Goal: Task Accomplishment & Management: Manage account settings

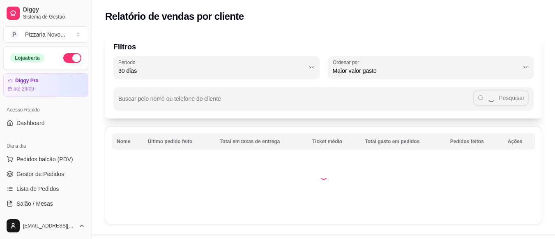
select select "30"
select select "HIGHEST_TOTAL_SPENT_WITH_ORDERS"
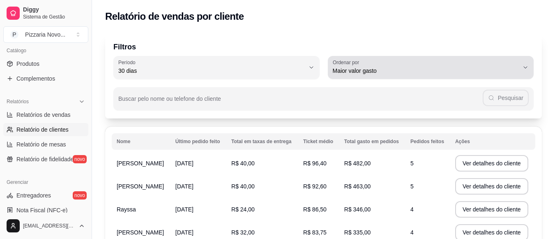
click at [449, 72] on span "Maior valor gasto" at bounding box center [426, 71] width 186 height 8
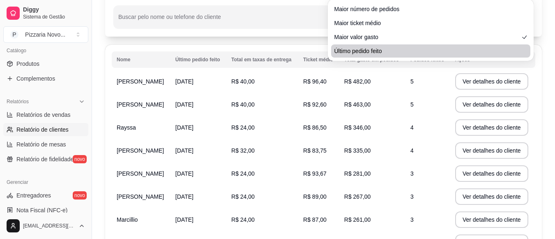
scroll to position [82, 0]
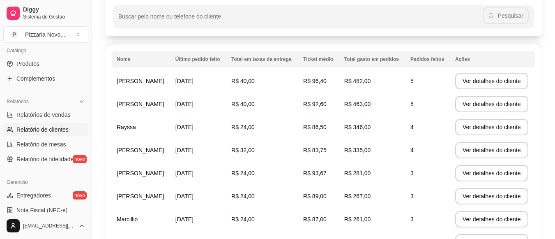
click at [394, 52] on span "Último pedido feito" at bounding box center [426, 48] width 177 height 8
type input "LAST_ORDER_MADE_AT"
select select "LAST_ORDER_MADE_AT"
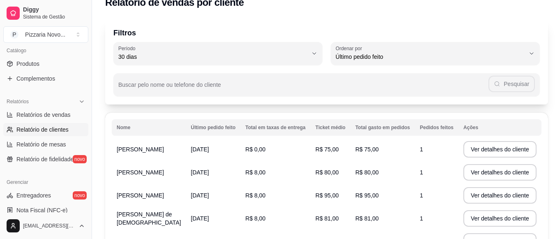
scroll to position [0, 0]
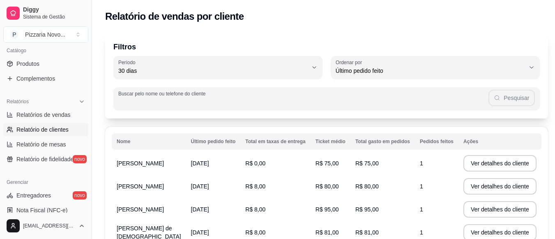
click at [248, 105] on input "Buscar pelo nome ou telefone do cliente" at bounding box center [303, 102] width 370 height 8
click at [509, 94] on button "Pesquisar" at bounding box center [512, 98] width 46 height 16
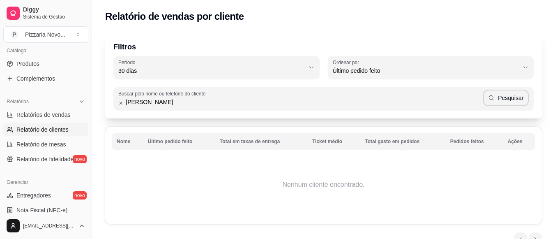
click at [175, 103] on input "[PERSON_NAME]" at bounding box center [302, 102] width 359 height 8
type input "bruna"
click at [508, 96] on button "Pesquisar" at bounding box center [506, 98] width 46 height 16
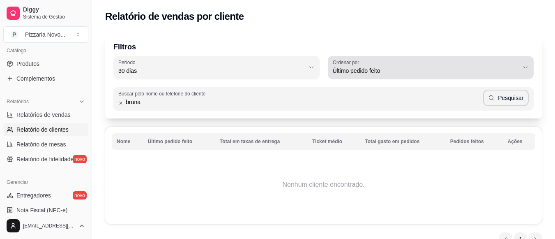
click at [406, 67] on span "Último pedido feito" at bounding box center [426, 71] width 186 height 8
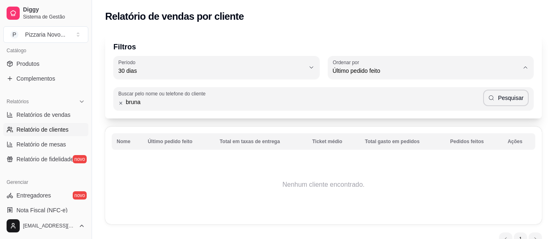
click at [369, 118] on span "Maior valor gasto" at bounding box center [426, 117] width 177 height 8
type input "HIGHEST_TOTAL_SPENT_WITH_ORDERS"
select select "HIGHEST_TOTAL_SPENT_WITH_ORDERS"
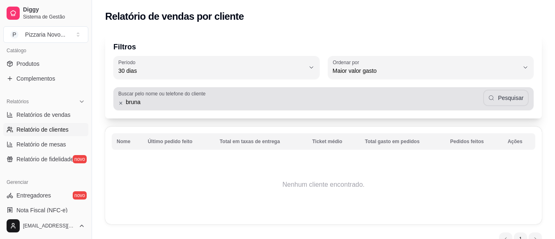
click at [503, 98] on button "Pesquisar" at bounding box center [506, 98] width 46 height 16
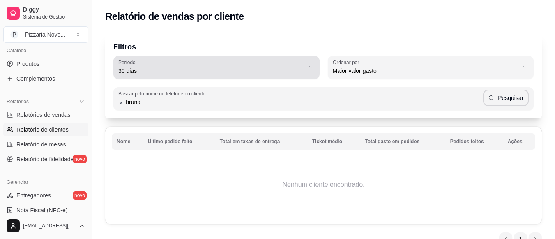
click at [287, 63] on div "30 dias" at bounding box center [211, 67] width 186 height 16
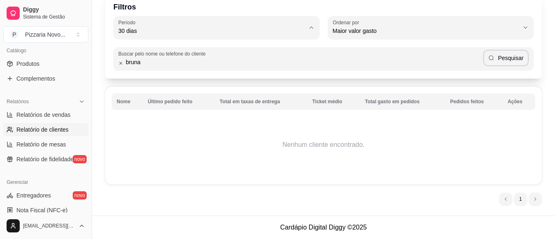
click at [219, 138] on li "60 dias" at bounding box center [216, 131] width 191 height 13
type input "60"
select select "60"
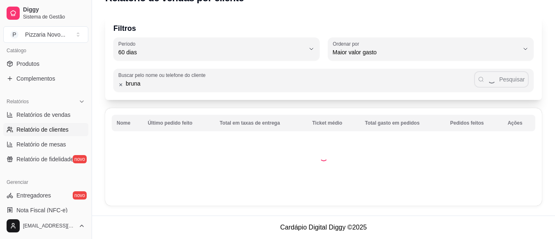
scroll to position [8, 0]
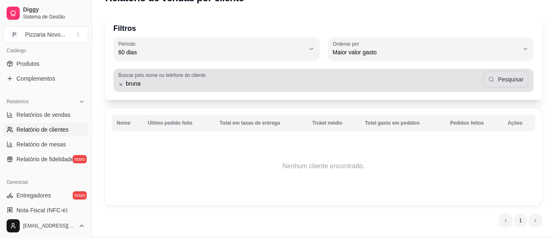
click at [509, 80] on button "Pesquisar" at bounding box center [506, 79] width 46 height 16
click at [167, 87] on div "bruna Pesquisar" at bounding box center [323, 80] width 410 height 16
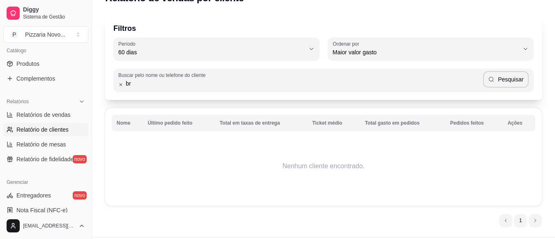
type input "b"
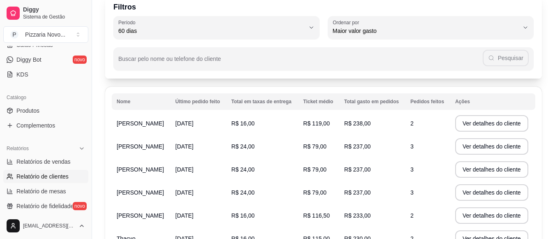
scroll to position [164, 0]
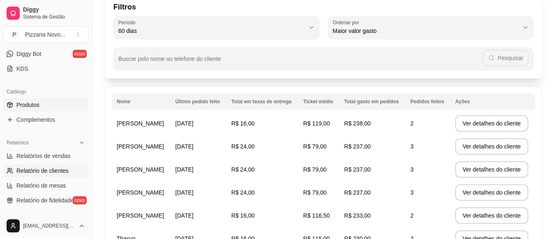
click at [52, 105] on link "Produtos" at bounding box center [45, 104] width 85 height 13
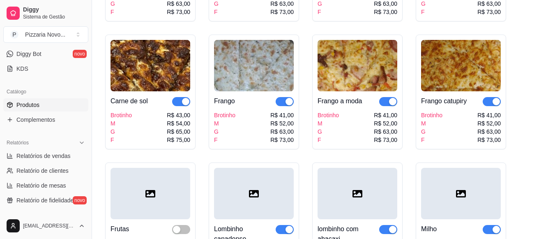
scroll to position [205, 0]
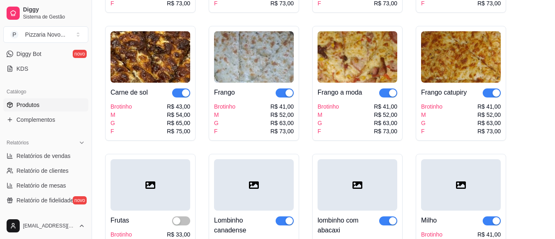
click at [175, 91] on span "button" at bounding box center [181, 92] width 18 height 9
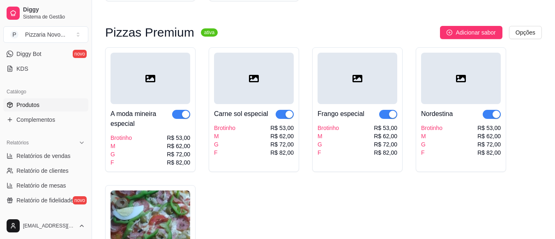
scroll to position [739, 0]
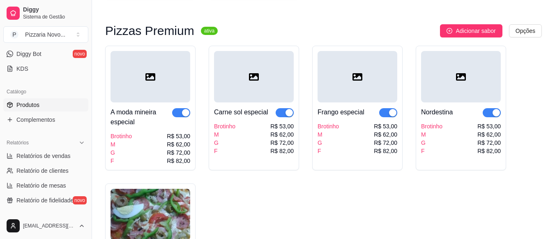
click at [279, 113] on span "button" at bounding box center [285, 112] width 18 height 9
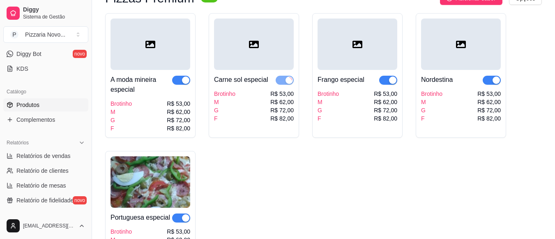
scroll to position [821, 0]
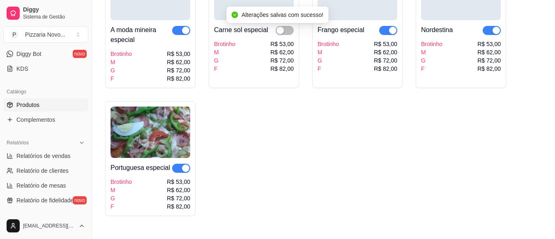
click at [175, 168] on span "button" at bounding box center [181, 167] width 18 height 9
click at [188, 169] on span "button" at bounding box center [181, 167] width 18 height 9
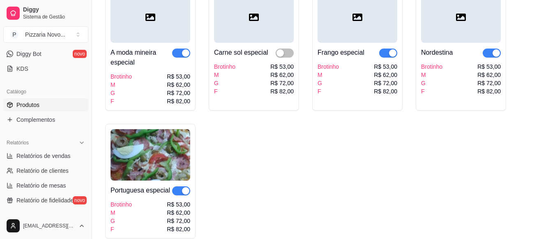
scroll to position [780, 0]
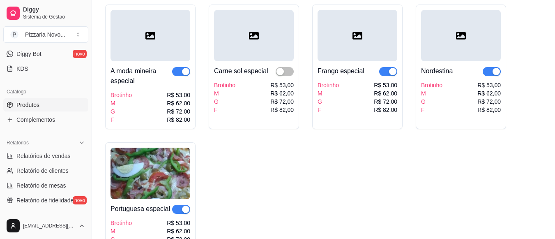
click at [485, 73] on span "button" at bounding box center [491, 71] width 18 height 9
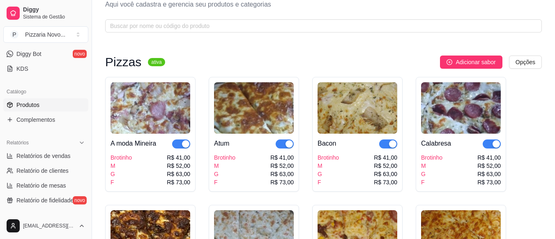
scroll to position [0, 0]
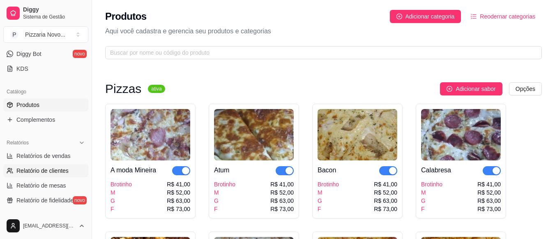
click at [47, 167] on span "Relatório de clientes" at bounding box center [42, 170] width 52 height 8
select select "30"
select select "HIGHEST_TOTAL_SPENT_WITH_ORDERS"
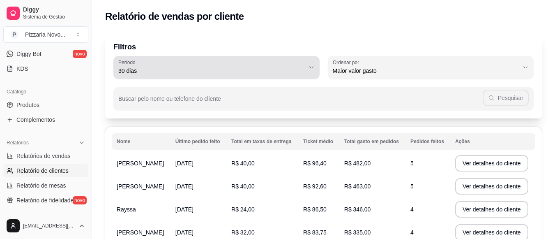
click at [212, 64] on div "30 dias" at bounding box center [211, 67] width 186 height 16
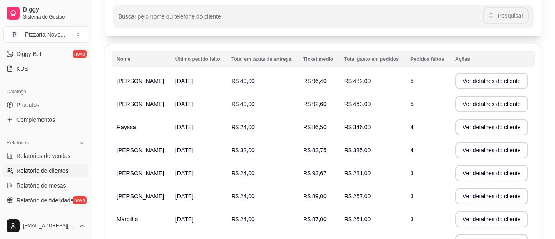
click at [146, 88] on li "60 dias" at bounding box center [216, 89] width 191 height 13
type input "60"
select select "60"
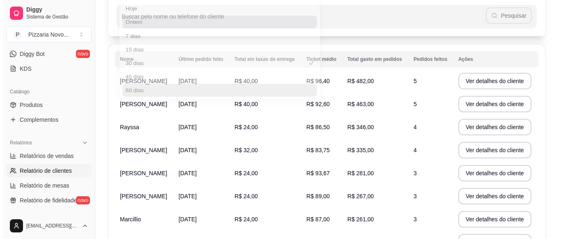
scroll to position [8, 0]
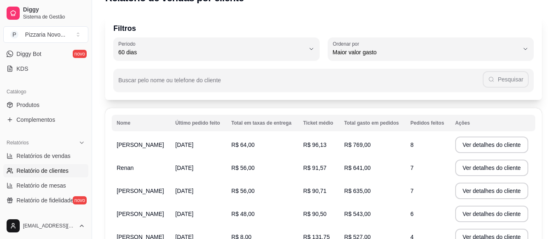
click at [190, 144] on td "[DATE]" at bounding box center [198, 144] width 56 height 23
click at [224, 148] on td "[DATE]" at bounding box center [198, 144] width 56 height 23
click at [503, 145] on button "Ver detalhes do cliente" at bounding box center [491, 144] width 73 height 16
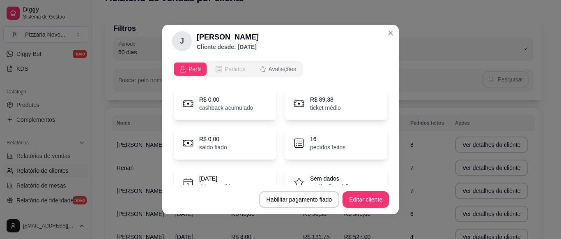
click at [227, 67] on span "Pedidos" at bounding box center [235, 69] width 21 height 8
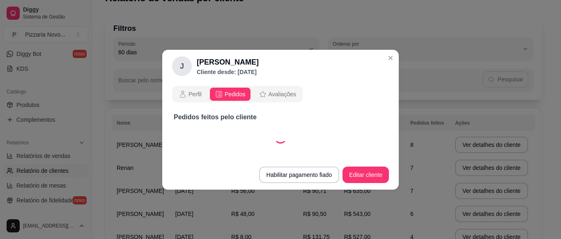
select select "30"
select select "ALL"
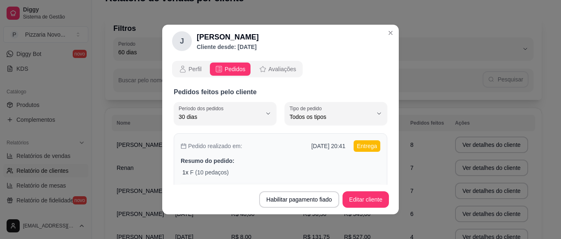
click at [223, 165] on div "Pedido realizado em: [DATE] 20:41 Entrega Resumo do pedido: 1 x F (10 pedaços) …" at bounding box center [281, 168] width 214 height 70
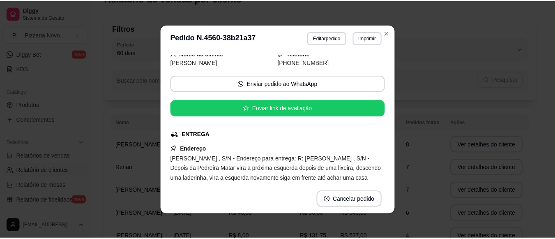
scroll to position [82, 0]
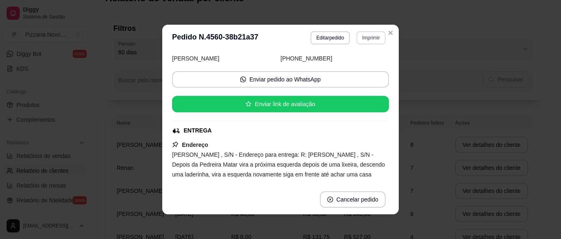
click at [372, 39] on button "Imprimir" at bounding box center [370, 37] width 29 height 13
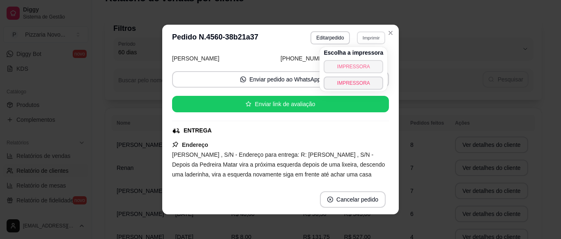
click at [347, 66] on button "IMPRESSORA" at bounding box center [354, 66] width 60 height 13
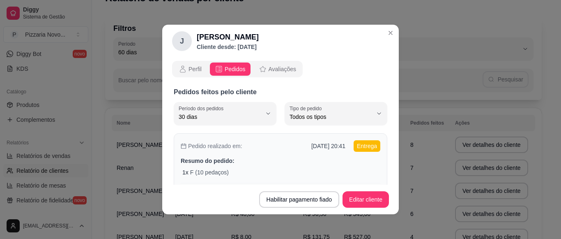
click at [245, 165] on div "Pedido realizado em: [DATE] 20:41 Entrega Resumo do pedido: 1 x F (10 pedaços) …" at bounding box center [281, 168] width 214 height 70
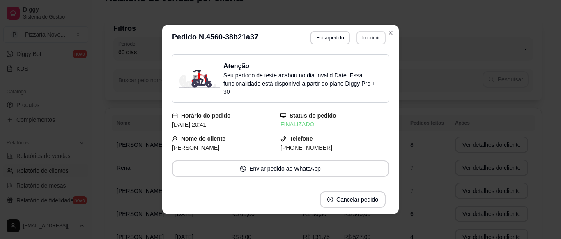
click at [361, 34] on button "Imprimir" at bounding box center [370, 37] width 29 height 13
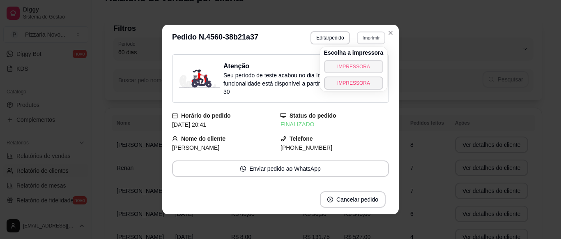
click at [357, 67] on button "IMPRESSORA" at bounding box center [354, 66] width 60 height 13
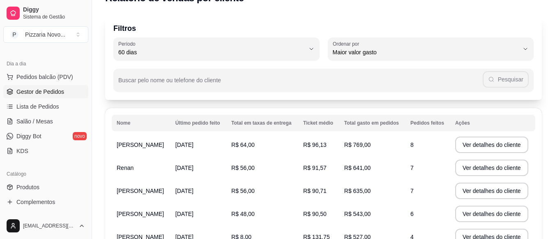
click at [60, 94] on span "Gestor de Pedidos" at bounding box center [40, 91] width 48 height 8
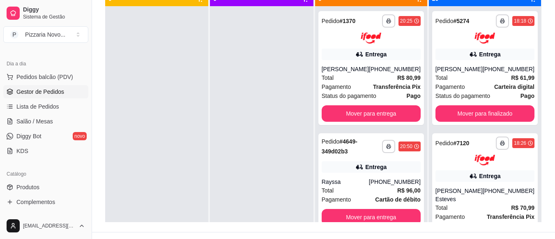
scroll to position [123, 0]
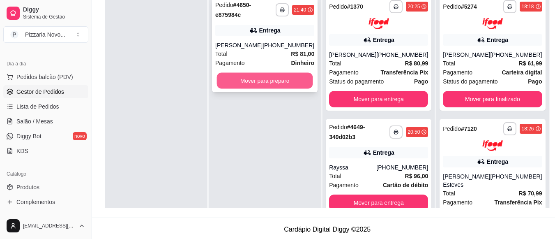
click at [295, 86] on button "Mover para preparo" at bounding box center [265, 81] width 96 height 16
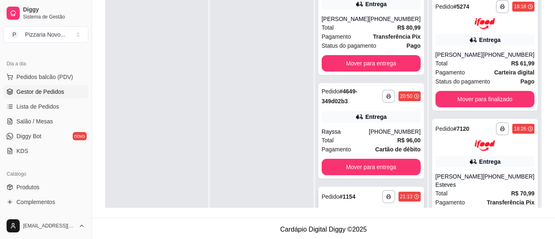
scroll to position [82, 0]
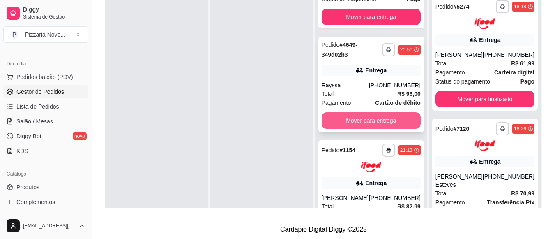
click at [379, 118] on button "Mover para entrega" at bounding box center [370, 120] width 99 height 16
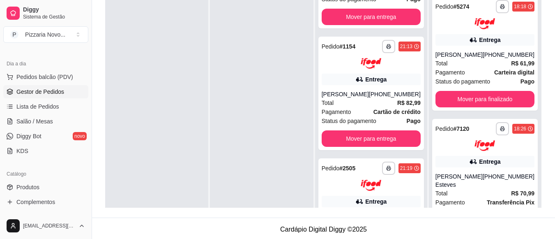
scroll to position [123, 0]
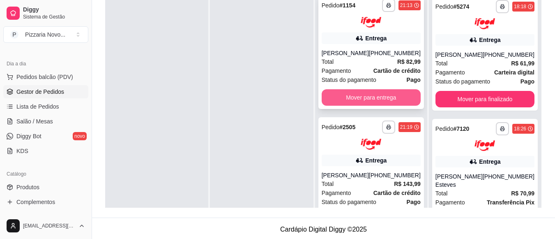
click at [361, 105] on button "Mover para entrega" at bounding box center [370, 97] width 99 height 16
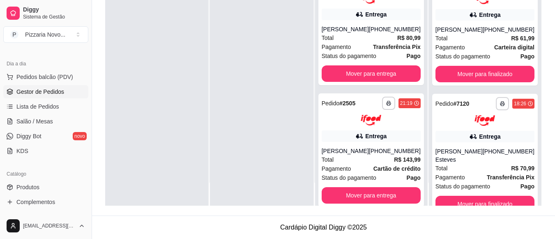
scroll to position [0, 0]
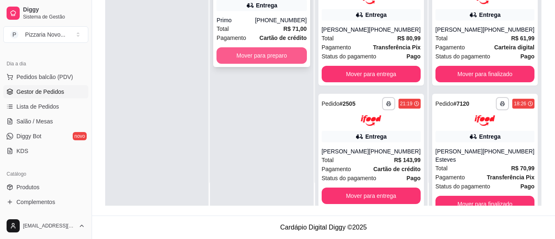
click at [248, 54] on button "Mover para preparo" at bounding box center [261, 55] width 90 height 16
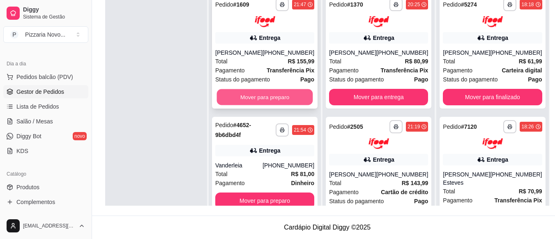
click at [295, 93] on button "Mover para preparo" at bounding box center [265, 97] width 96 height 16
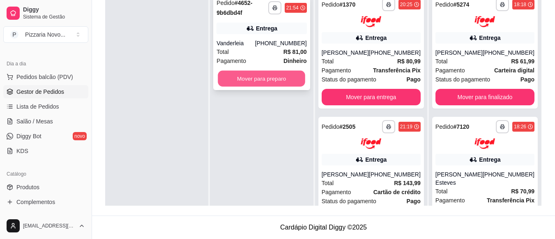
click at [257, 78] on button "Mover para preparo" at bounding box center [261, 79] width 87 height 16
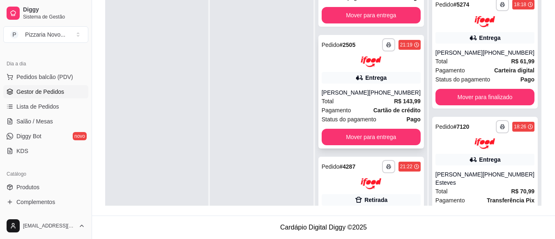
scroll to position [82, 0]
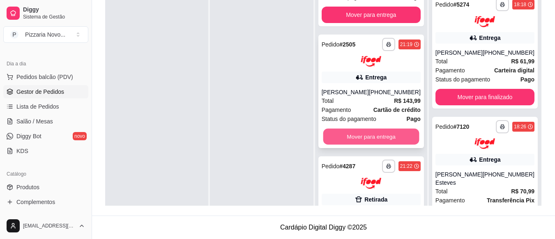
click at [397, 140] on button "Mover para entrega" at bounding box center [371, 137] width 96 height 16
click at [358, 144] on button "Mover para retirada disponível" at bounding box center [370, 136] width 99 height 16
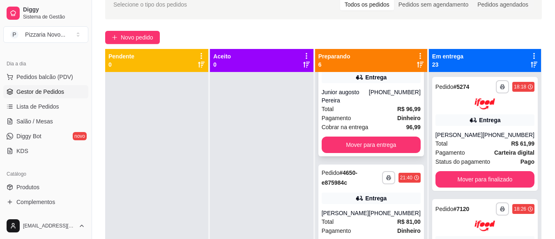
scroll to position [246, 0]
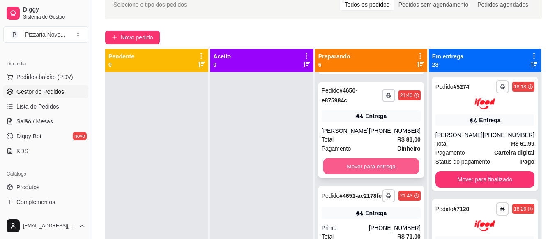
click at [384, 174] on button "Mover para entrega" at bounding box center [371, 166] width 96 height 16
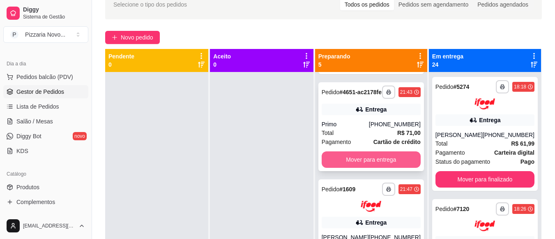
click at [371, 165] on button "Mover para entrega" at bounding box center [370, 159] width 99 height 16
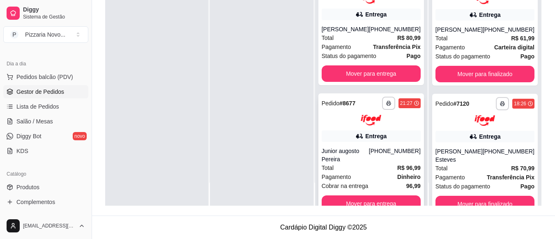
scroll to position [0, 0]
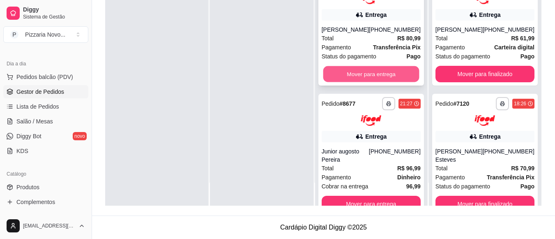
click at [366, 71] on button "Mover para entrega" at bounding box center [371, 74] width 96 height 16
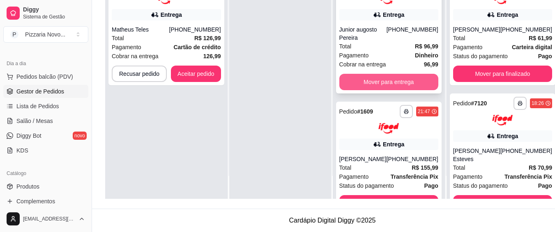
click at [362, 81] on button "Mover para entrega" at bounding box center [388, 82] width 99 height 16
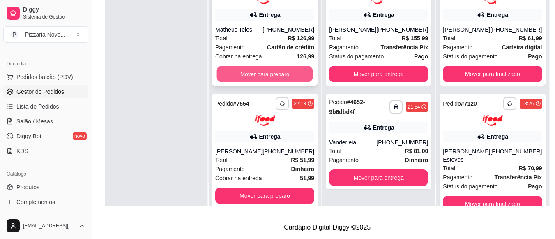
click at [290, 75] on button "Mover para preparo" at bounding box center [265, 74] width 96 height 16
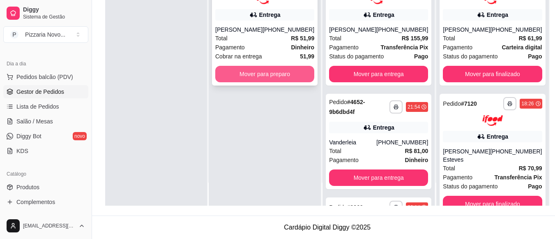
click at [283, 76] on button "Mover para preparo" at bounding box center [264, 74] width 99 height 16
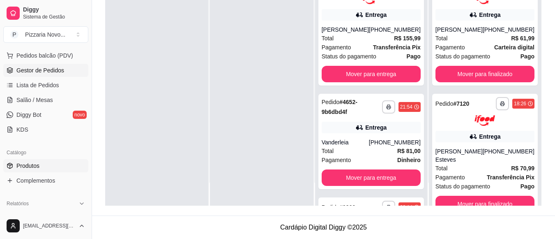
scroll to position [123, 0]
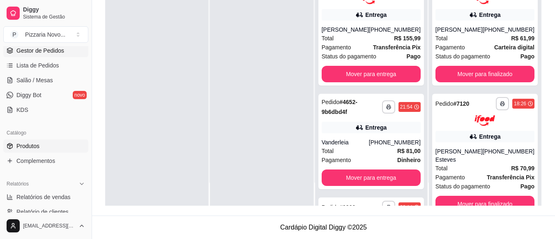
click at [38, 142] on span "Produtos" at bounding box center [27, 146] width 23 height 8
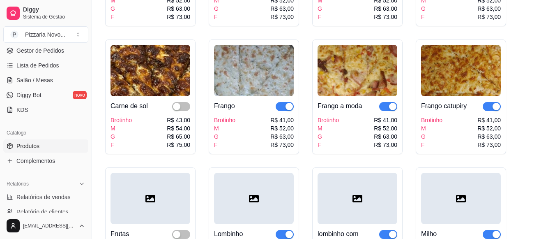
scroll to position [205, 0]
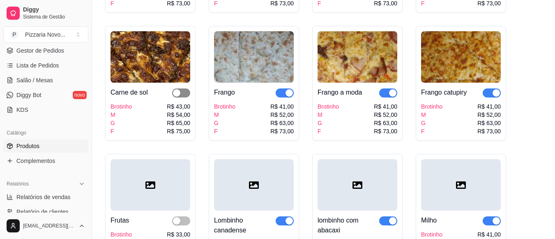
click at [186, 92] on span "button" at bounding box center [181, 92] width 18 height 9
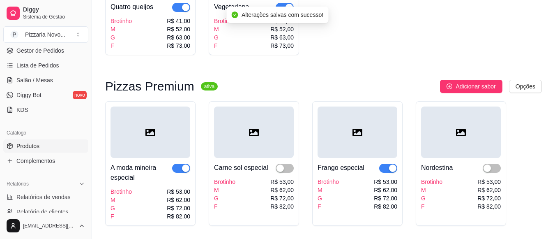
scroll to position [698, 0]
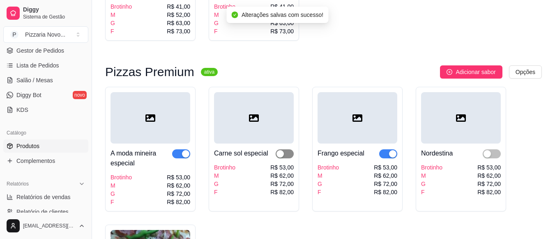
click at [287, 155] on span "button" at bounding box center [285, 153] width 18 height 9
click at [496, 158] on span "button" at bounding box center [491, 153] width 18 height 9
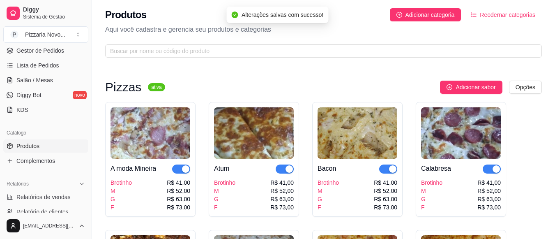
scroll to position [0, 0]
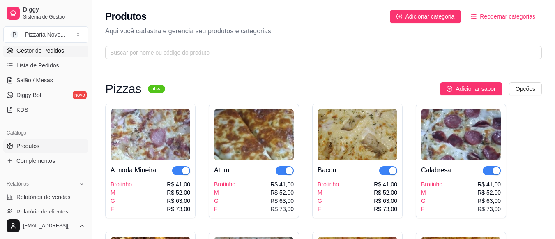
click at [57, 48] on span "Gestor de Pedidos" at bounding box center [40, 50] width 48 height 8
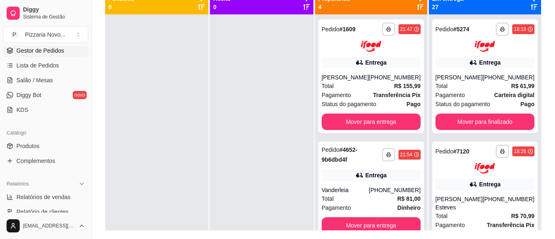
scroll to position [106, 0]
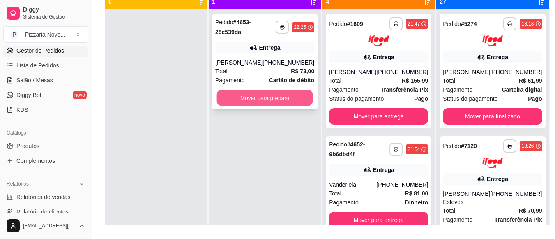
click at [283, 104] on button "Mover para preparo" at bounding box center [265, 98] width 96 height 16
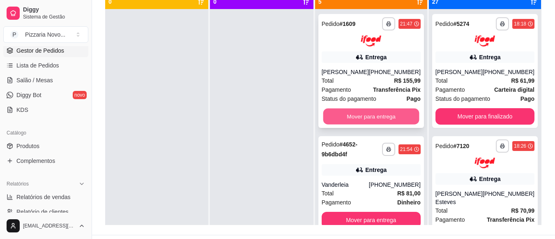
click at [393, 110] on button "Mover para entrega" at bounding box center [371, 116] width 96 height 16
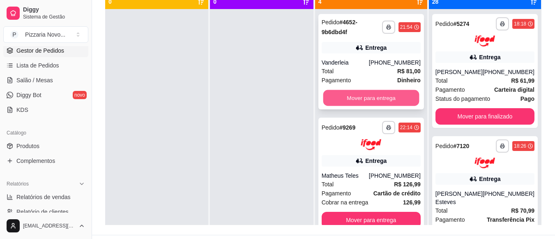
click at [352, 95] on button "Mover para entrega" at bounding box center [371, 98] width 96 height 16
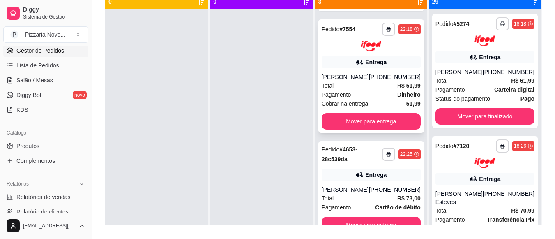
scroll to position [141, 0]
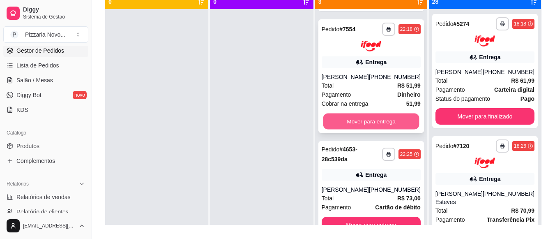
click at [377, 113] on button "Mover para entrega" at bounding box center [371, 121] width 96 height 16
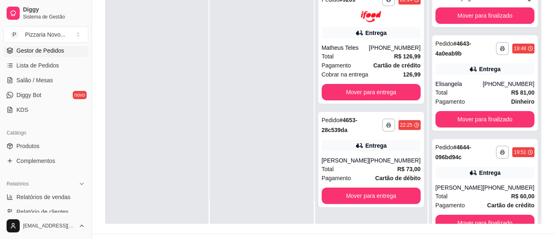
scroll to position [125, 0]
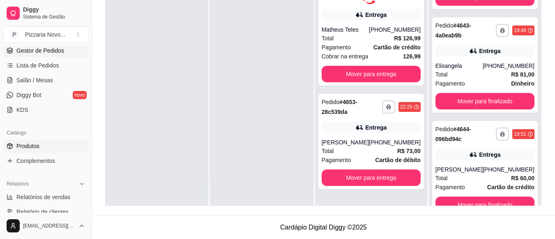
click at [53, 148] on link "Produtos" at bounding box center [45, 145] width 85 height 13
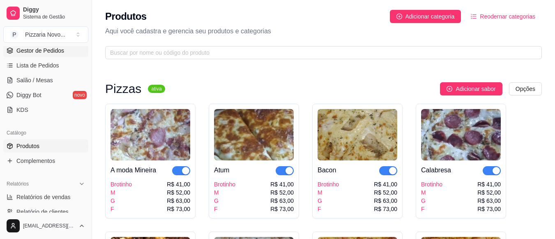
click at [52, 50] on span "Gestor de Pedidos" at bounding box center [40, 50] width 48 height 8
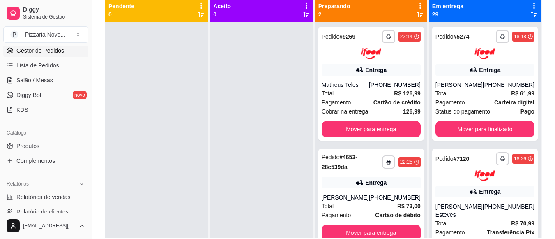
scroll to position [94, 0]
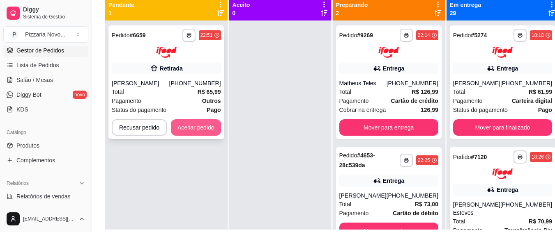
click at [205, 130] on button "Aceitar pedido" at bounding box center [196, 127] width 50 height 16
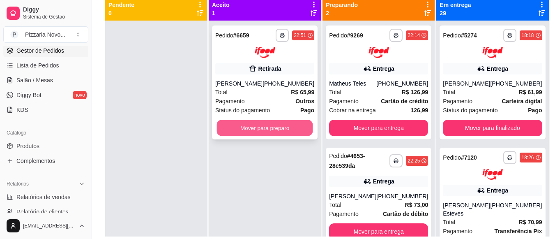
click at [283, 128] on button "Mover para preparo" at bounding box center [265, 127] width 96 height 16
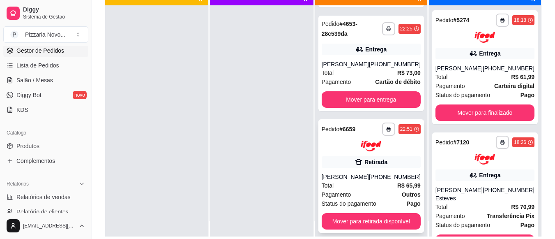
scroll to position [23, 0]
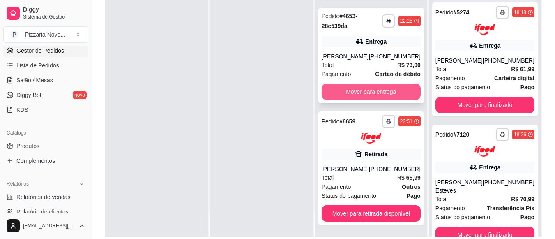
click at [370, 90] on button "Mover para entrega" at bounding box center [370, 91] width 99 height 16
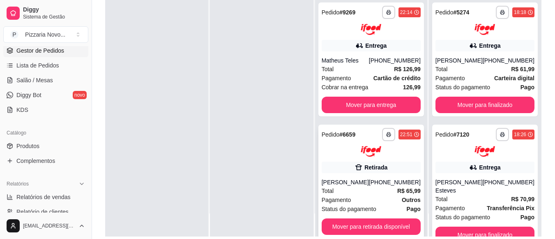
scroll to position [13, 0]
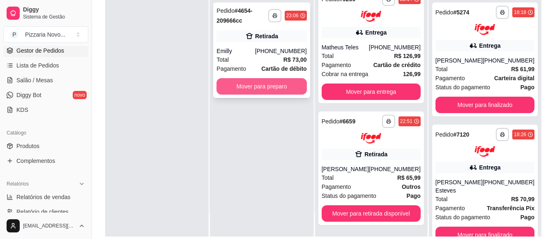
click at [294, 91] on button "Mover para preparo" at bounding box center [261, 86] width 90 height 16
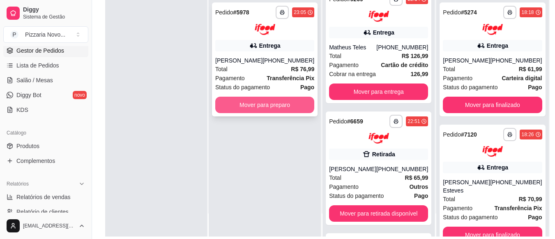
click at [272, 103] on button "Mover para preparo" at bounding box center [264, 104] width 99 height 16
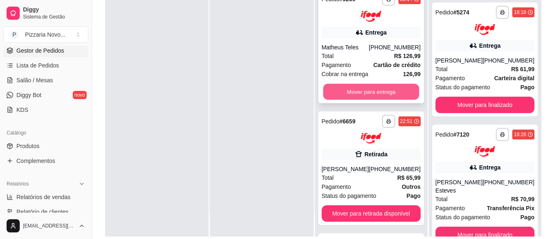
click at [383, 87] on button "Mover para entrega" at bounding box center [371, 91] width 96 height 16
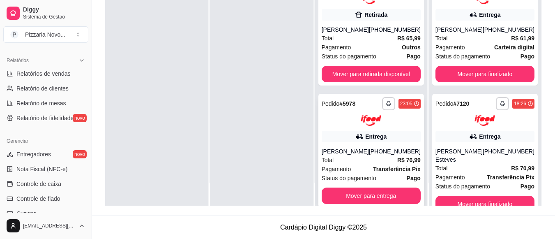
scroll to position [0, 0]
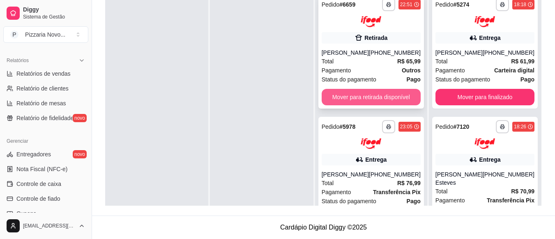
click at [370, 97] on button "Mover para retirada disponível" at bounding box center [370, 97] width 99 height 16
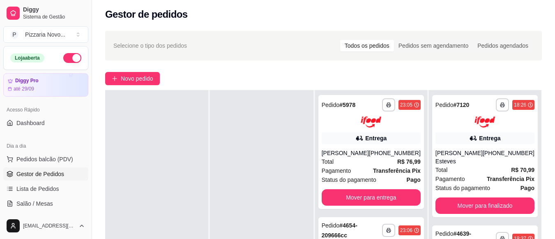
click at [63, 57] on button "button" at bounding box center [72, 58] width 18 height 10
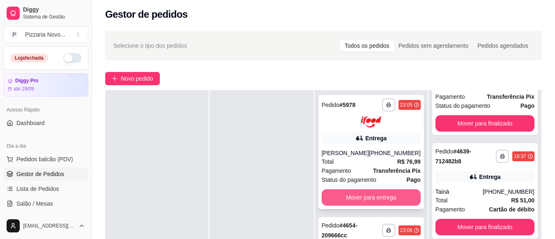
click at [373, 195] on button "Mover para entrega" at bounding box center [370, 197] width 99 height 16
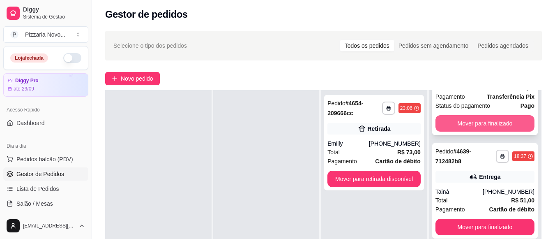
click at [503, 131] on button "Mover para finalizado" at bounding box center [484, 123] width 99 height 16
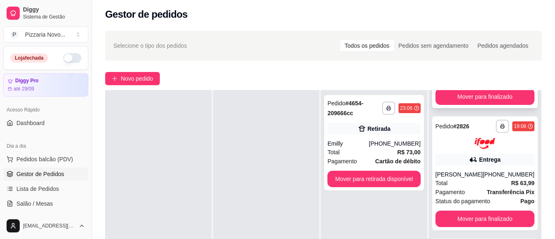
scroll to position [0, 0]
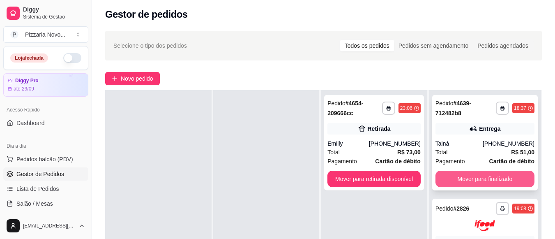
click at [483, 178] on button "Mover para finalizado" at bounding box center [484, 178] width 99 height 16
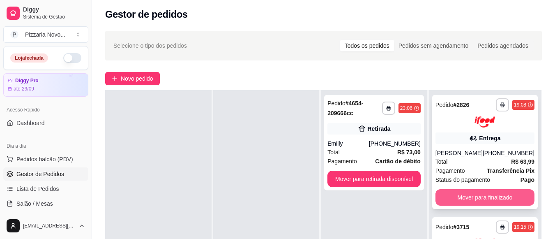
click at [481, 199] on button "Mover para finalizado" at bounding box center [484, 197] width 99 height 16
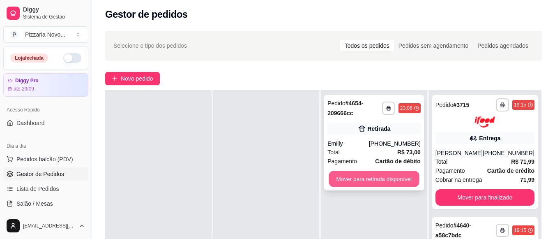
click at [394, 181] on button "Mover para retirada disponível" at bounding box center [374, 179] width 90 height 16
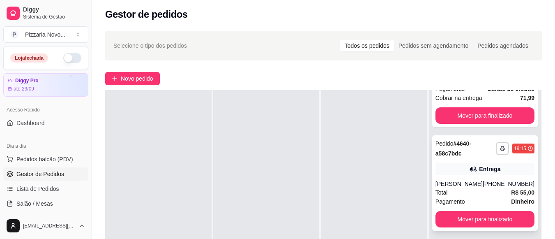
scroll to position [82, 0]
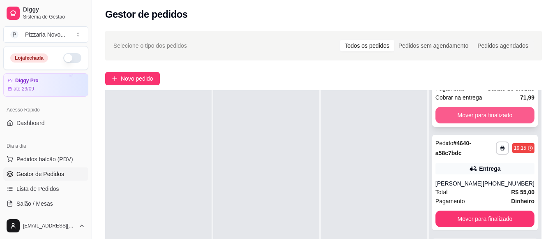
click at [476, 114] on button "Mover para finalizado" at bounding box center [484, 115] width 99 height 16
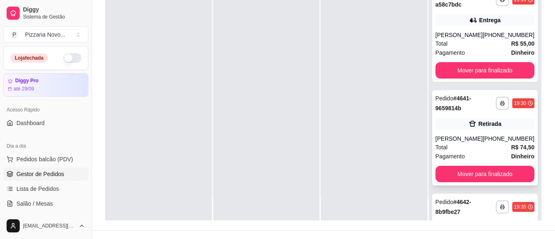
scroll to position [125, 0]
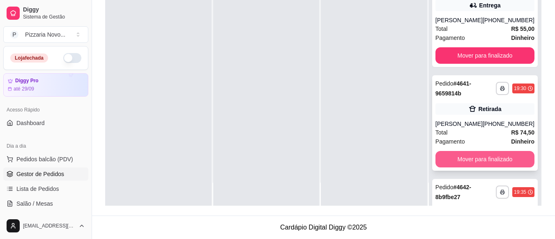
click at [481, 162] on button "Mover para finalizado" at bounding box center [484, 159] width 99 height 16
click at [483, 161] on button "Mover para finalizado" at bounding box center [484, 159] width 99 height 16
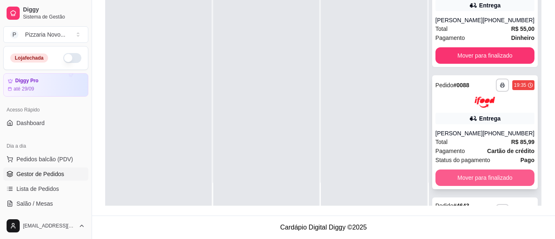
click at [485, 175] on button "Mover para finalizado" at bounding box center [484, 177] width 99 height 16
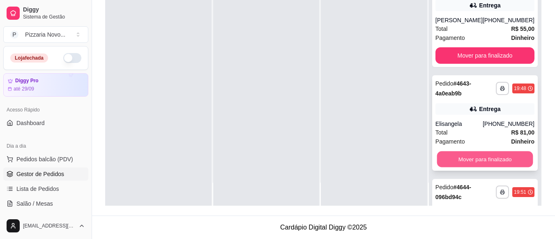
click at [489, 161] on button "Mover para finalizado" at bounding box center [484, 159] width 96 height 16
click at [489, 161] on button "Mover para finalizado" at bounding box center [484, 159] width 99 height 16
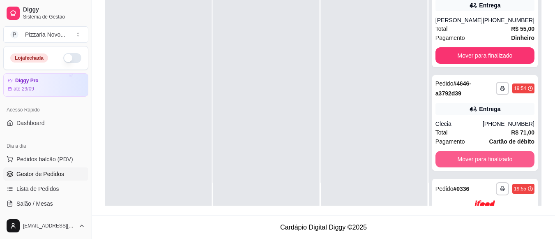
click at [489, 161] on button "Mover para finalizado" at bounding box center [484, 159] width 99 height 16
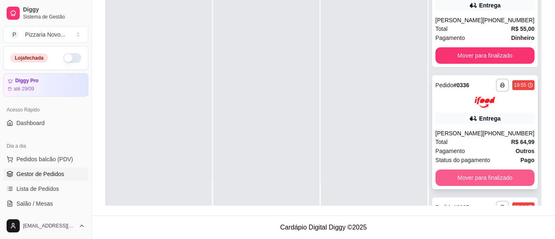
click at [484, 175] on button "Mover para finalizado" at bounding box center [484, 177] width 99 height 16
click at [484, 175] on button "Mover para finalizado" at bounding box center [484, 177] width 96 height 16
click at [482, 181] on button "Mover para finalizado" at bounding box center [484, 177] width 96 height 16
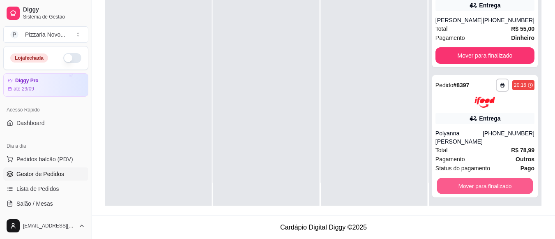
click at [482, 181] on button "Mover para finalizado" at bounding box center [484, 185] width 96 height 16
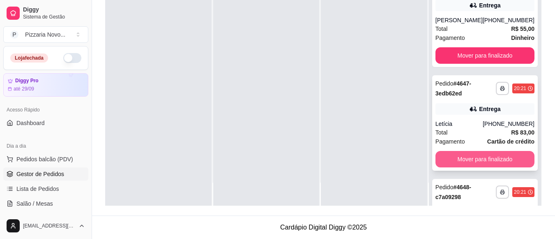
click at [486, 159] on button "Mover para finalizado" at bounding box center [484, 159] width 99 height 16
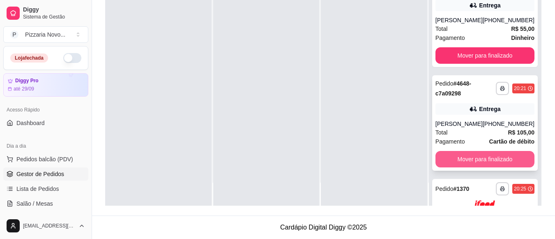
click at [486, 160] on button "Mover para finalizado" at bounding box center [484, 159] width 99 height 16
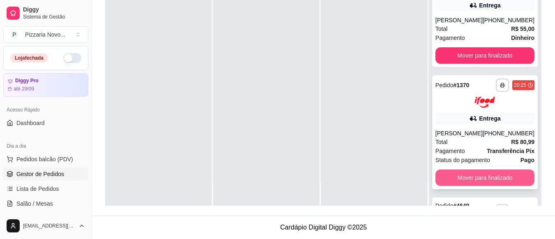
click at [486, 175] on button "Mover para finalizado" at bounding box center [484, 177] width 99 height 16
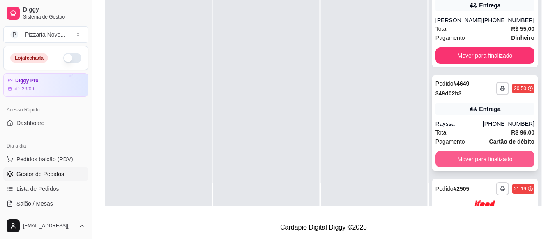
click at [489, 157] on button "Mover para finalizado" at bounding box center [484, 159] width 99 height 16
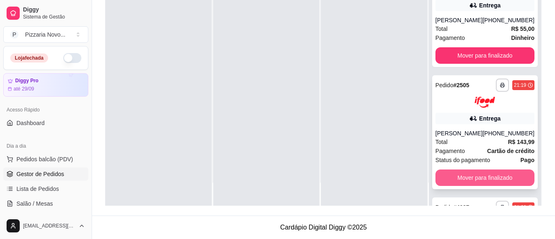
click at [484, 184] on button "Mover para finalizado" at bounding box center [484, 177] width 99 height 16
click at [485, 185] on button "Mover para finalizado" at bounding box center [484, 177] width 96 height 16
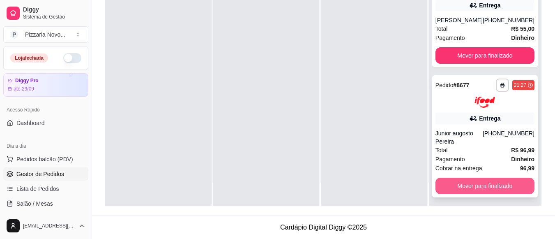
click at [482, 190] on button "Mover para finalizado" at bounding box center [484, 185] width 99 height 16
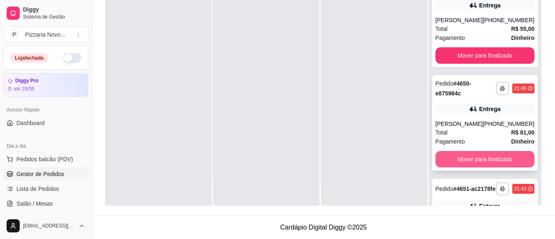
click at [484, 165] on button "Mover para finalizado" at bounding box center [484, 159] width 99 height 16
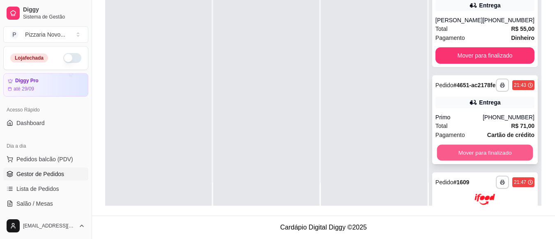
click at [481, 161] on button "Mover para finalizado" at bounding box center [484, 153] width 96 height 16
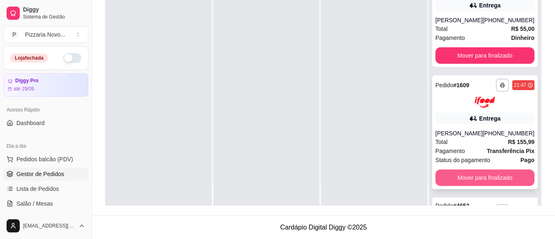
click at [482, 181] on button "Mover para finalizado" at bounding box center [484, 177] width 99 height 16
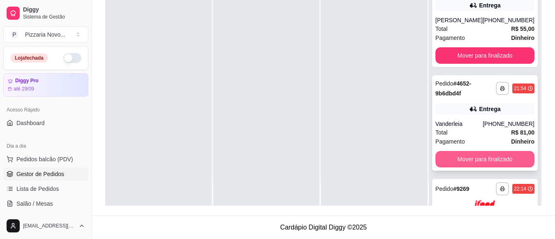
click at [490, 159] on button "Mover para finalizado" at bounding box center [484, 159] width 99 height 16
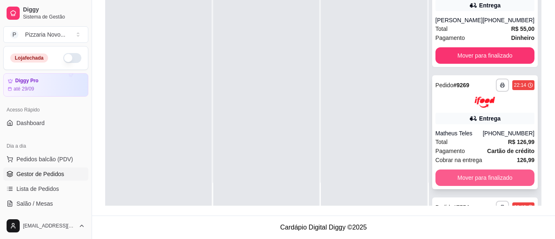
click at [486, 184] on button "Mover para finalizado" at bounding box center [484, 177] width 99 height 16
click at [488, 180] on button "Mover para finalizado" at bounding box center [484, 177] width 96 height 16
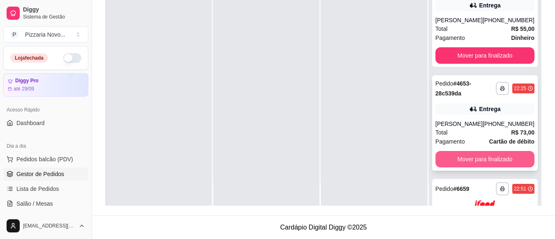
click at [489, 167] on button "Mover para finalizado" at bounding box center [484, 159] width 99 height 16
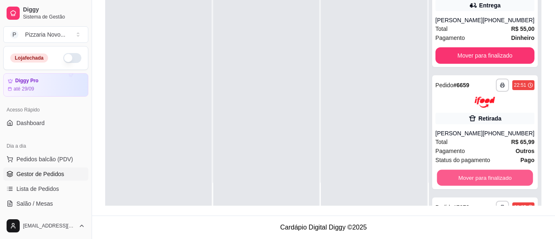
click at [489, 175] on button "Mover para finalizado" at bounding box center [484, 177] width 96 height 16
click at [489, 175] on button "Mover para finalizado" at bounding box center [484, 177] width 99 height 16
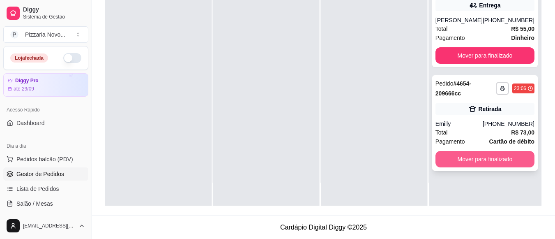
click at [494, 154] on button "Mover para finalizado" at bounding box center [484, 159] width 99 height 16
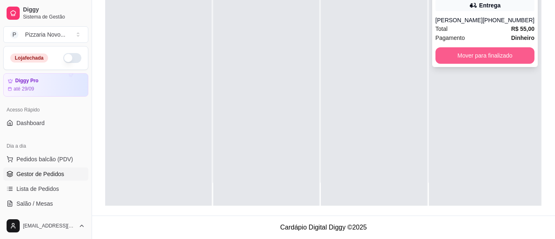
click at [486, 59] on button "Mover para finalizado" at bounding box center [484, 55] width 99 height 16
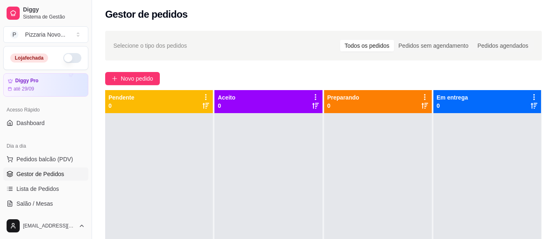
scroll to position [0, 0]
